Goal: Information Seeking & Learning: Learn about a topic

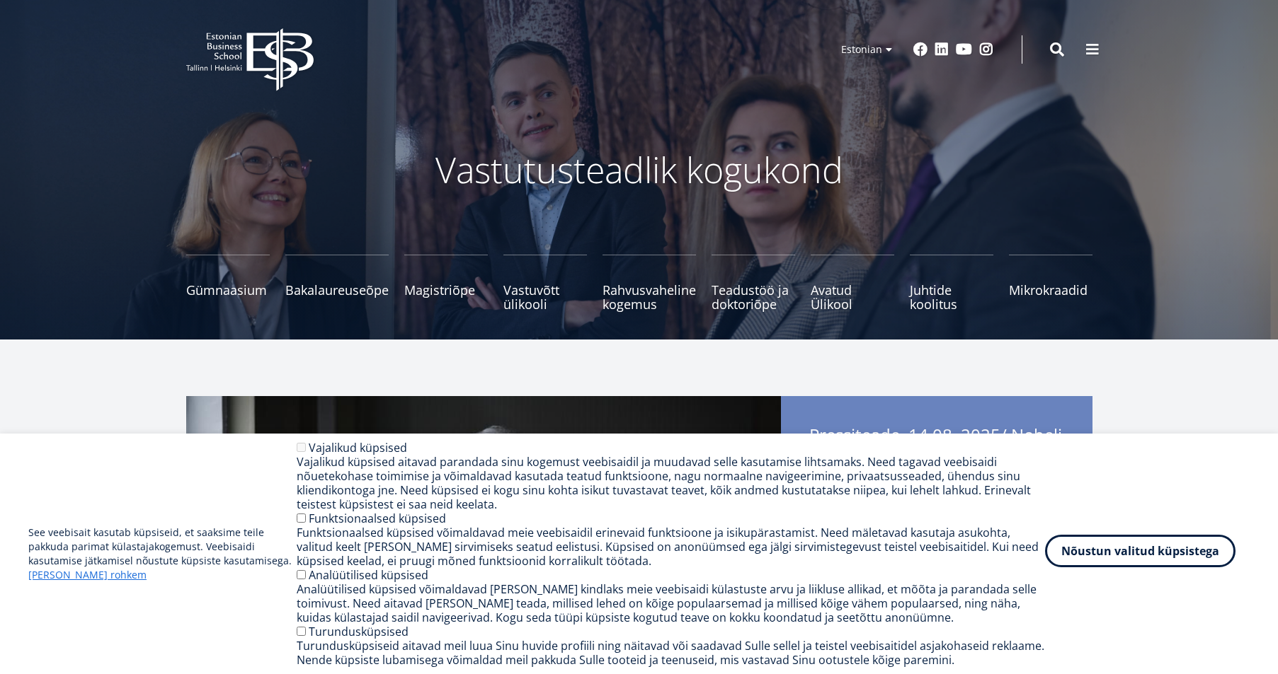
click at [1128, 553] on button "Nõustun valitud küpsistega" at bounding box center [1140, 551] width 190 height 33
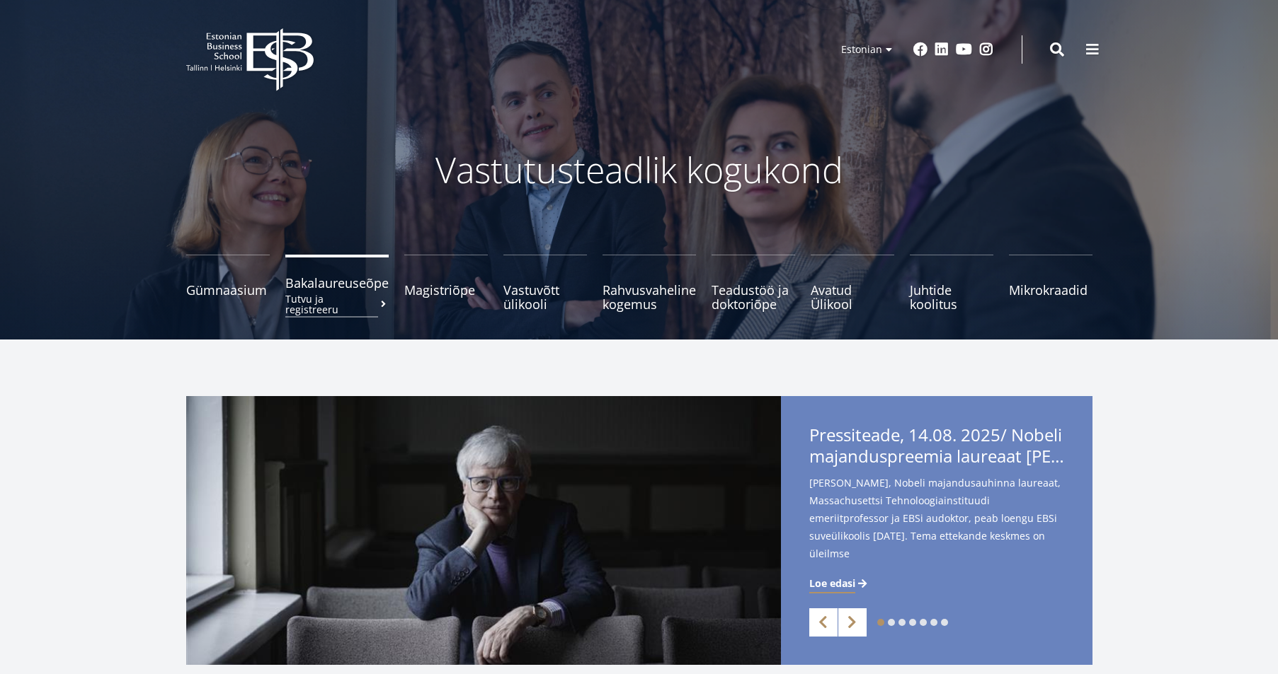
click at [330, 290] on span "Bakalaureuseõpe Tutvu ja registreeru" at bounding box center [336, 283] width 103 height 14
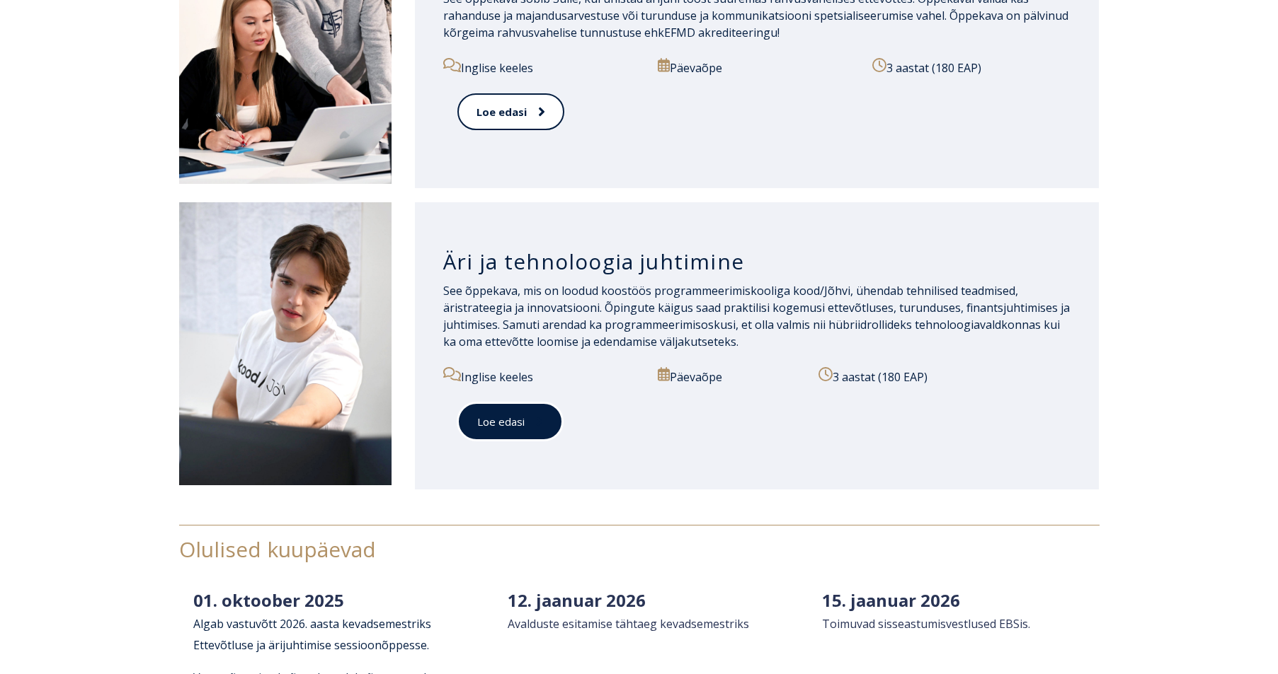
scroll to position [1628, 0]
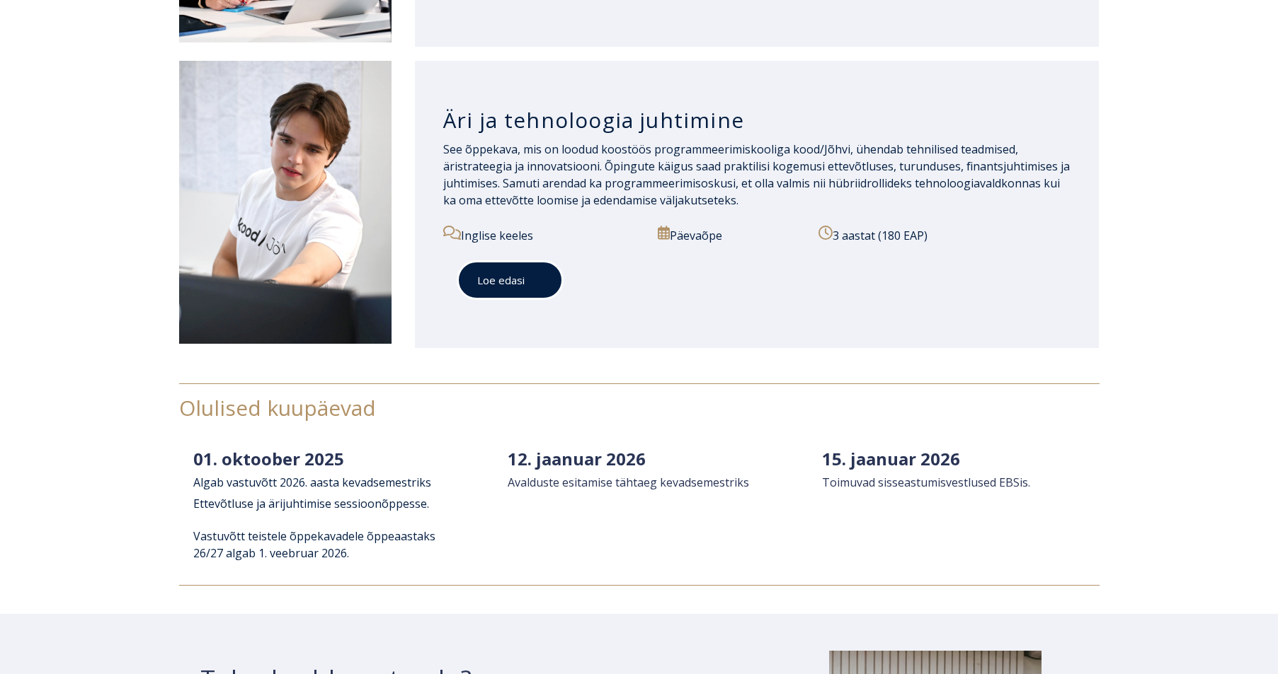
click at [487, 287] on link "Loe edasi" at bounding box center [509, 280] width 105 height 39
